Goal: Check status: Check status

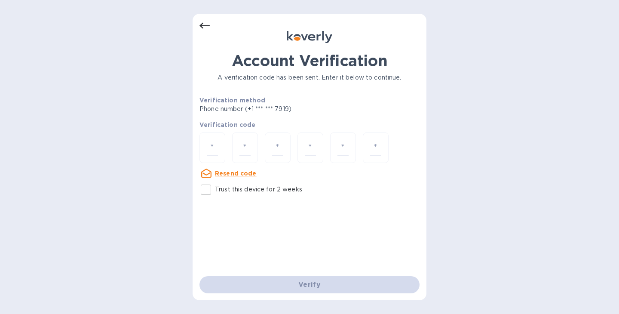
click at [207, 185] on input "Trust this device for 2 weeks" at bounding box center [206, 190] width 18 height 18
checkbox input "true"
click at [214, 148] on input "number" at bounding box center [212, 148] width 11 height 16
paste input "4"
type input "4"
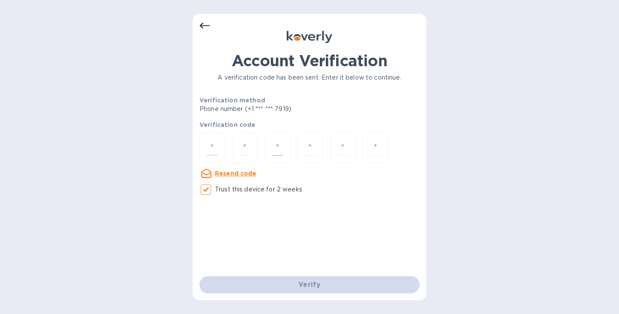
type input "6"
type input "3"
type input "2"
type input "4"
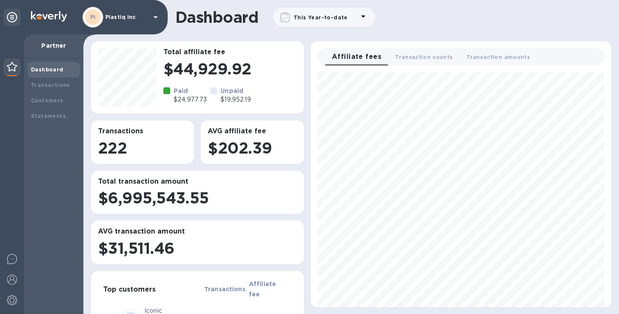
scroll to position [242, 294]
click at [46, 88] on b "Transactions" at bounding box center [50, 85] width 39 height 6
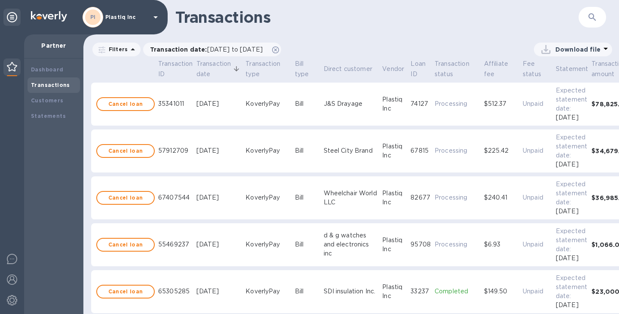
click at [585, 18] on button "button" at bounding box center [592, 17] width 21 height 21
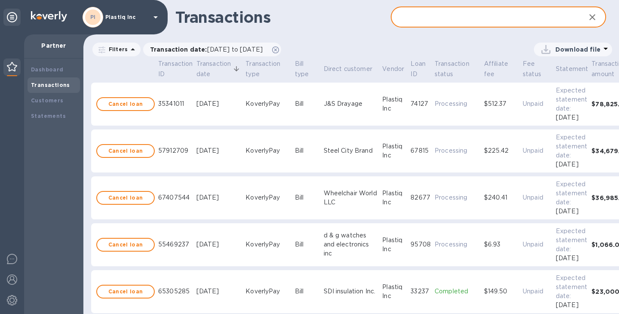
paste input "69dfaa5b-b648-4e0d-878b-fdf09d49df01"
type input "69dfaa5b-b648-4e0d-878b-fdf09d49df01"
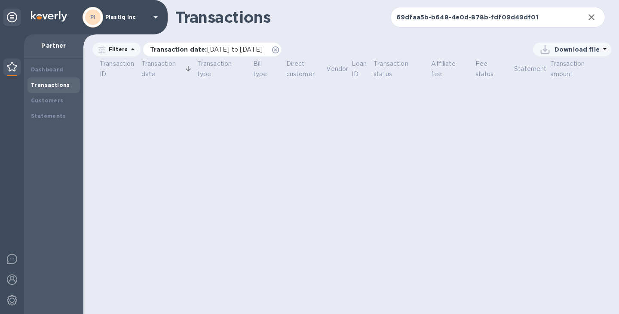
click at [263, 50] on span "[DATE] to [DATE]" at bounding box center [234, 49] width 55 height 7
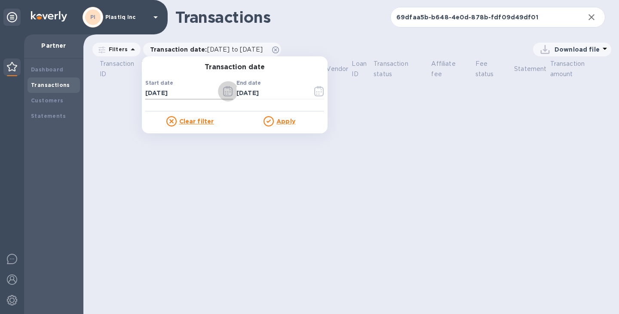
click at [231, 94] on icon "button" at bounding box center [228, 91] width 10 height 10
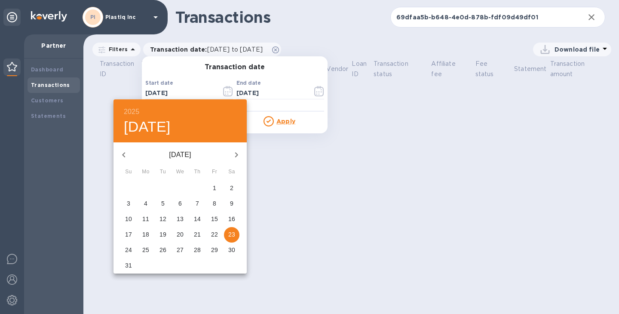
click at [124, 154] on icon "button" at bounding box center [123, 154] width 3 height 5
click at [195, 187] on span "1" at bounding box center [197, 188] width 15 height 9
type input "[DATE]"
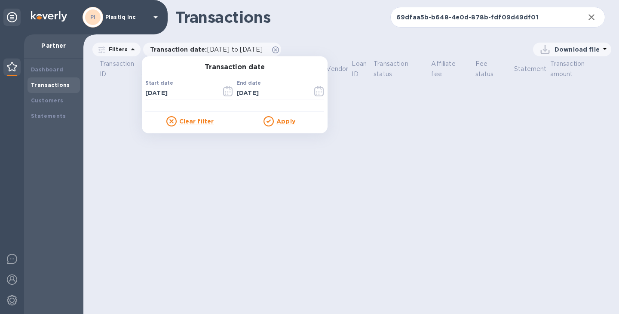
click at [291, 123] on u "Apply" at bounding box center [285, 121] width 19 height 7
